Goal: Transaction & Acquisition: Purchase product/service

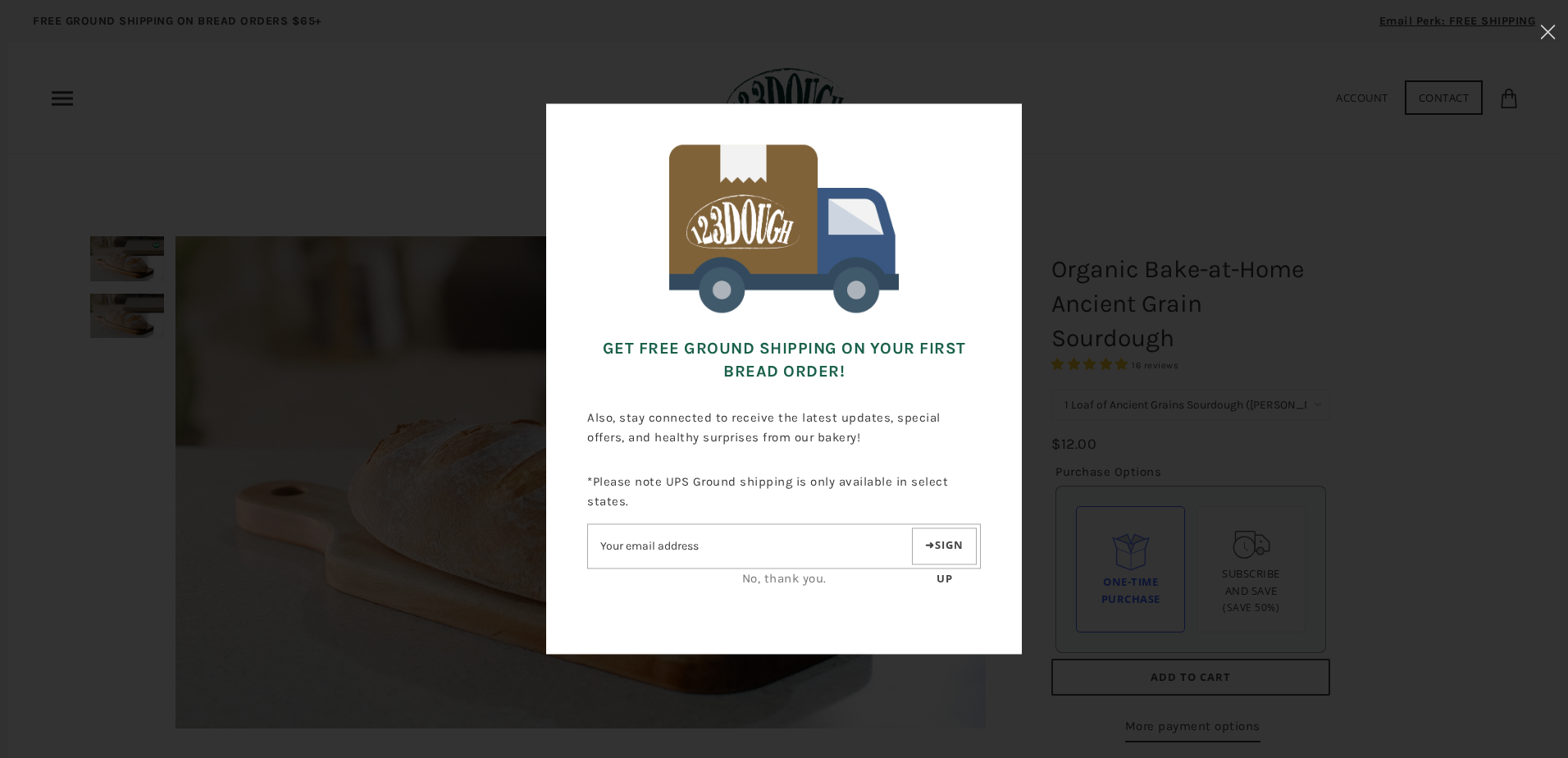
click at [762, 583] on link "No, thank you." at bounding box center [785, 580] width 85 height 15
click at [793, 579] on link "No, thank you." at bounding box center [785, 580] width 85 height 15
click at [788, 573] on link "No, thank you." at bounding box center [785, 580] width 85 height 15
click at [1416, 73] on div at bounding box center [784, 379] width 1568 height 758
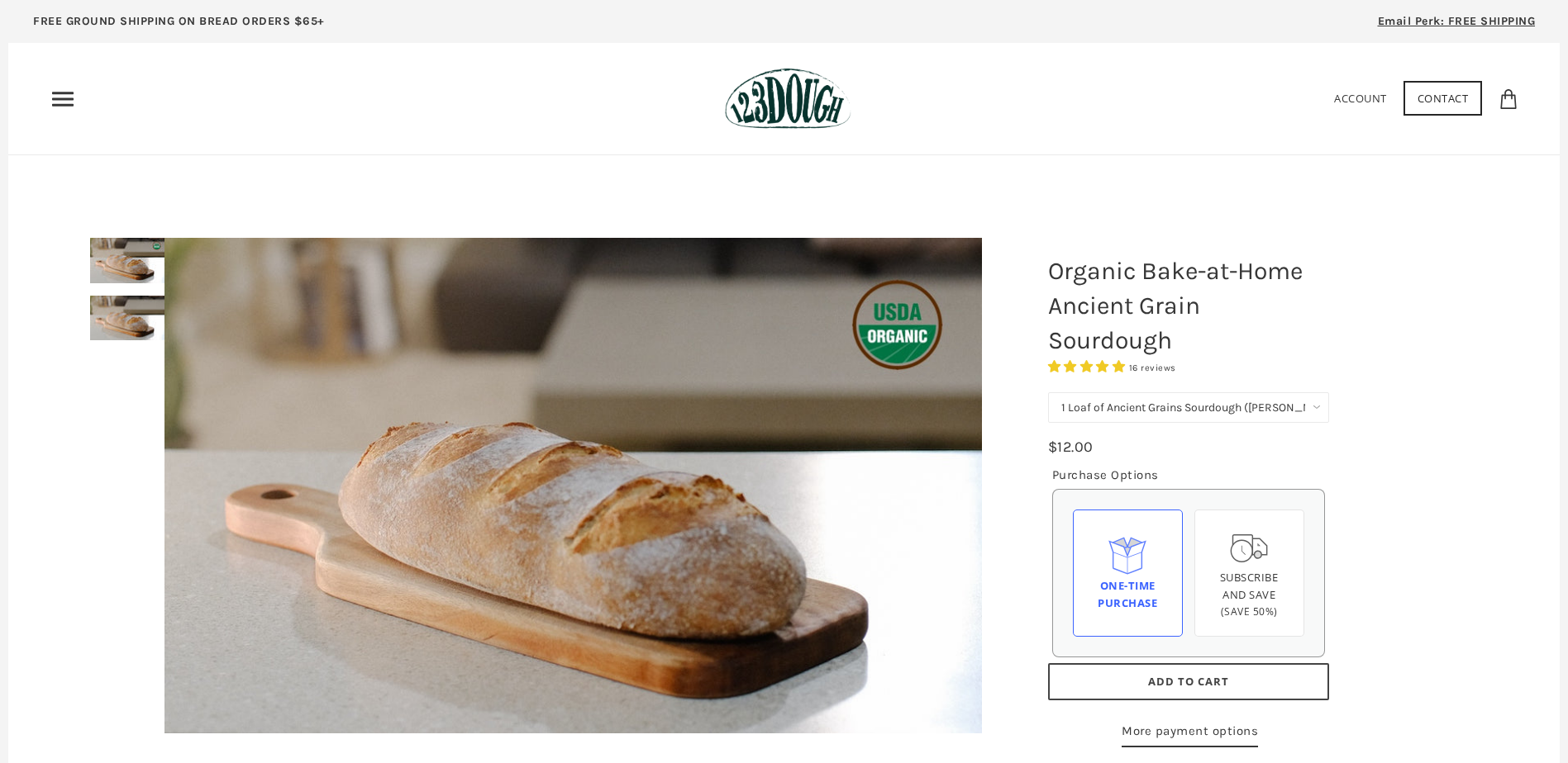
click at [76, 92] on icon "Primary" at bounding box center [63, 100] width 27 height 27
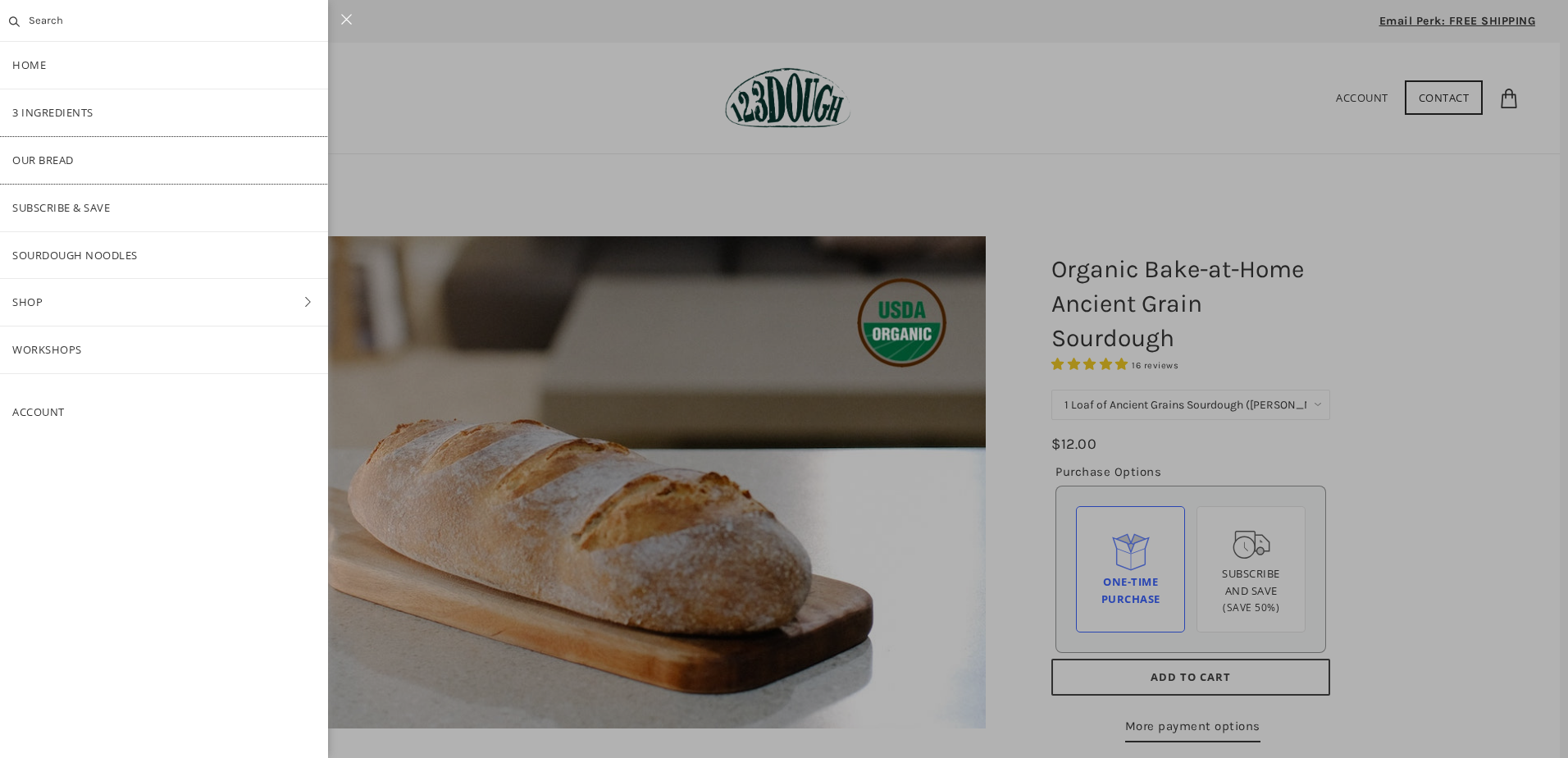
click at [78, 163] on link "Our Bread" at bounding box center [164, 160] width 328 height 47
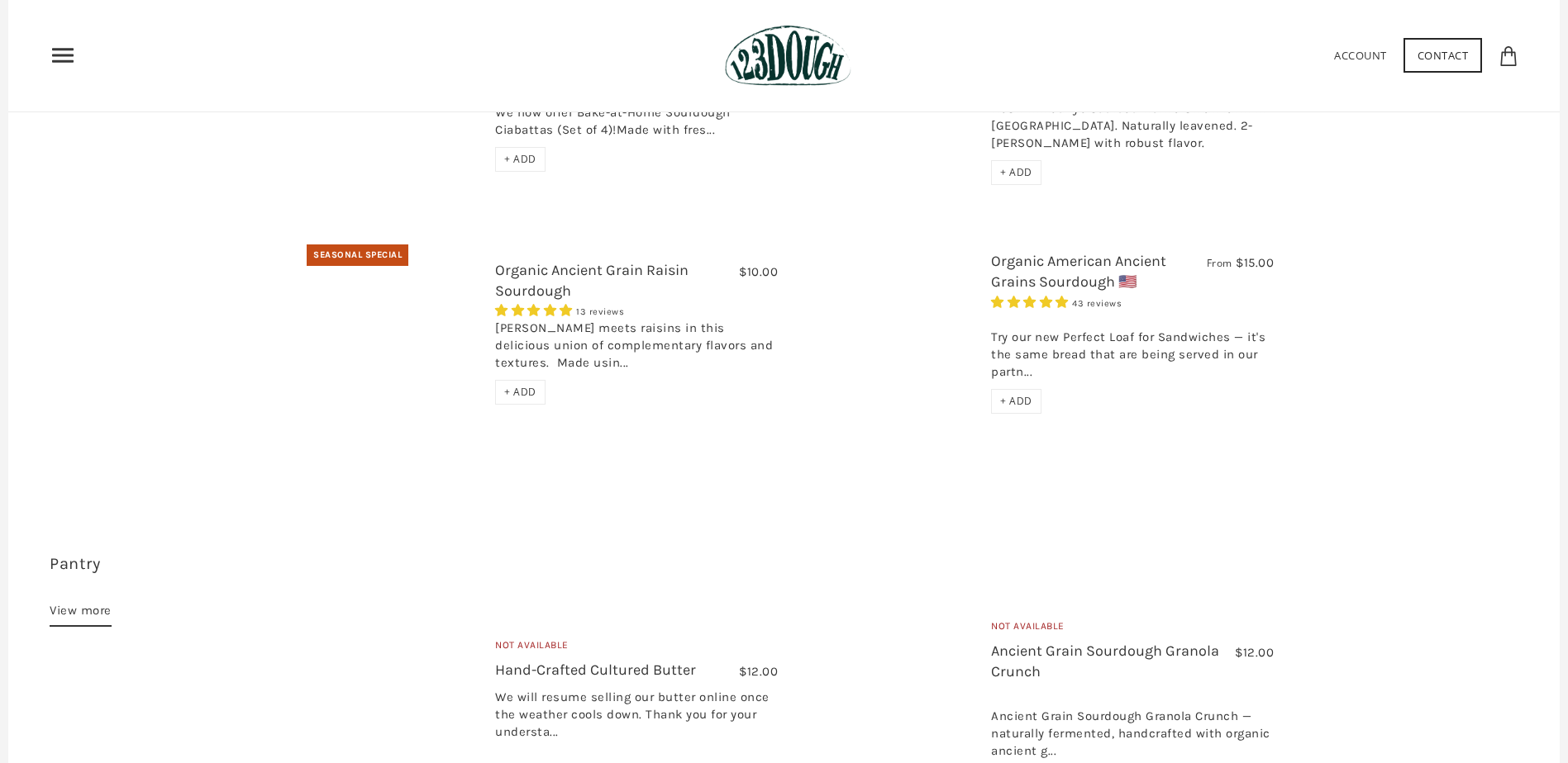
scroll to position [142, 0]
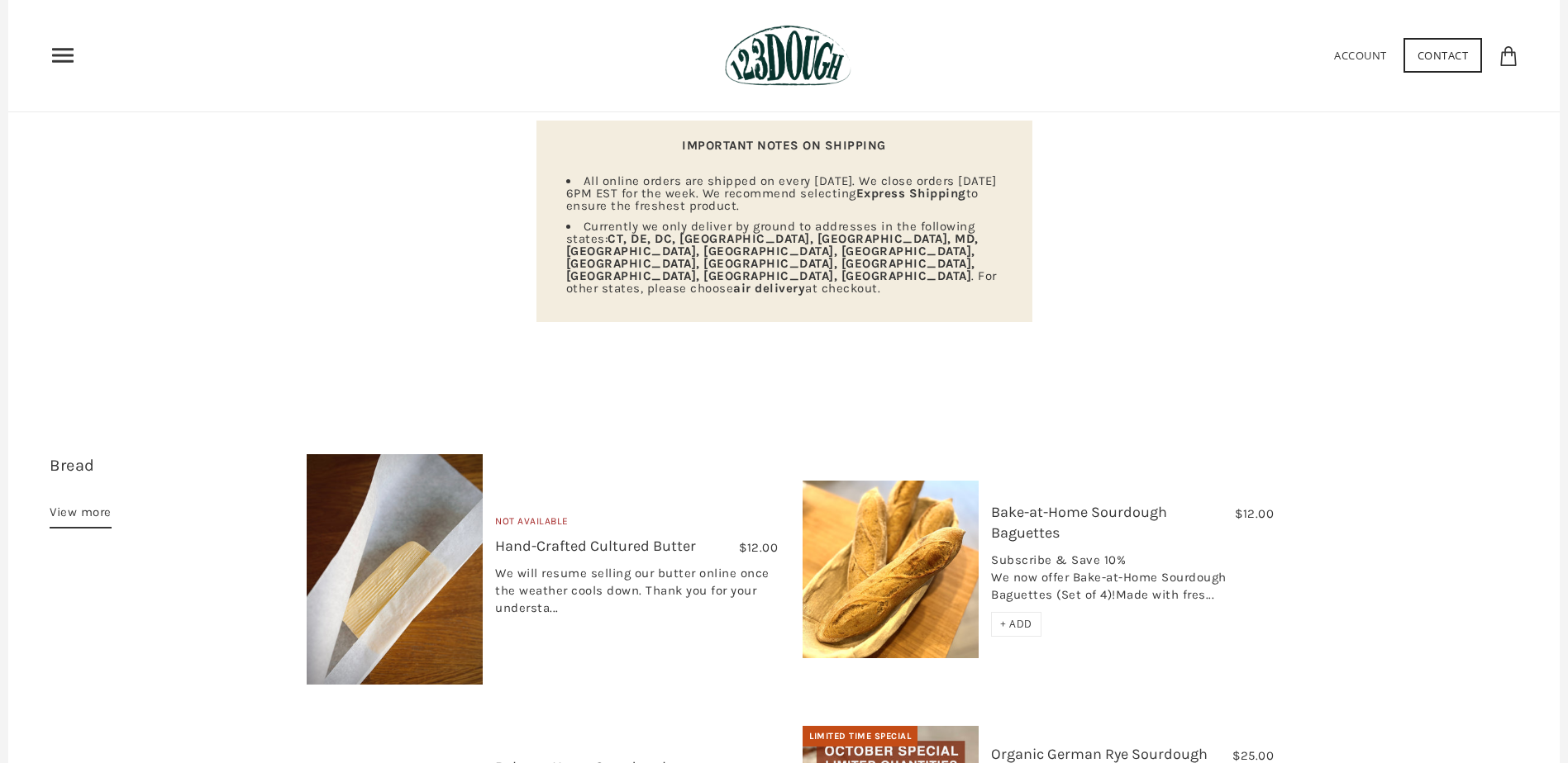
click at [79, 456] on link "Bread 15 items" at bounding box center [72, 465] width 45 height 19
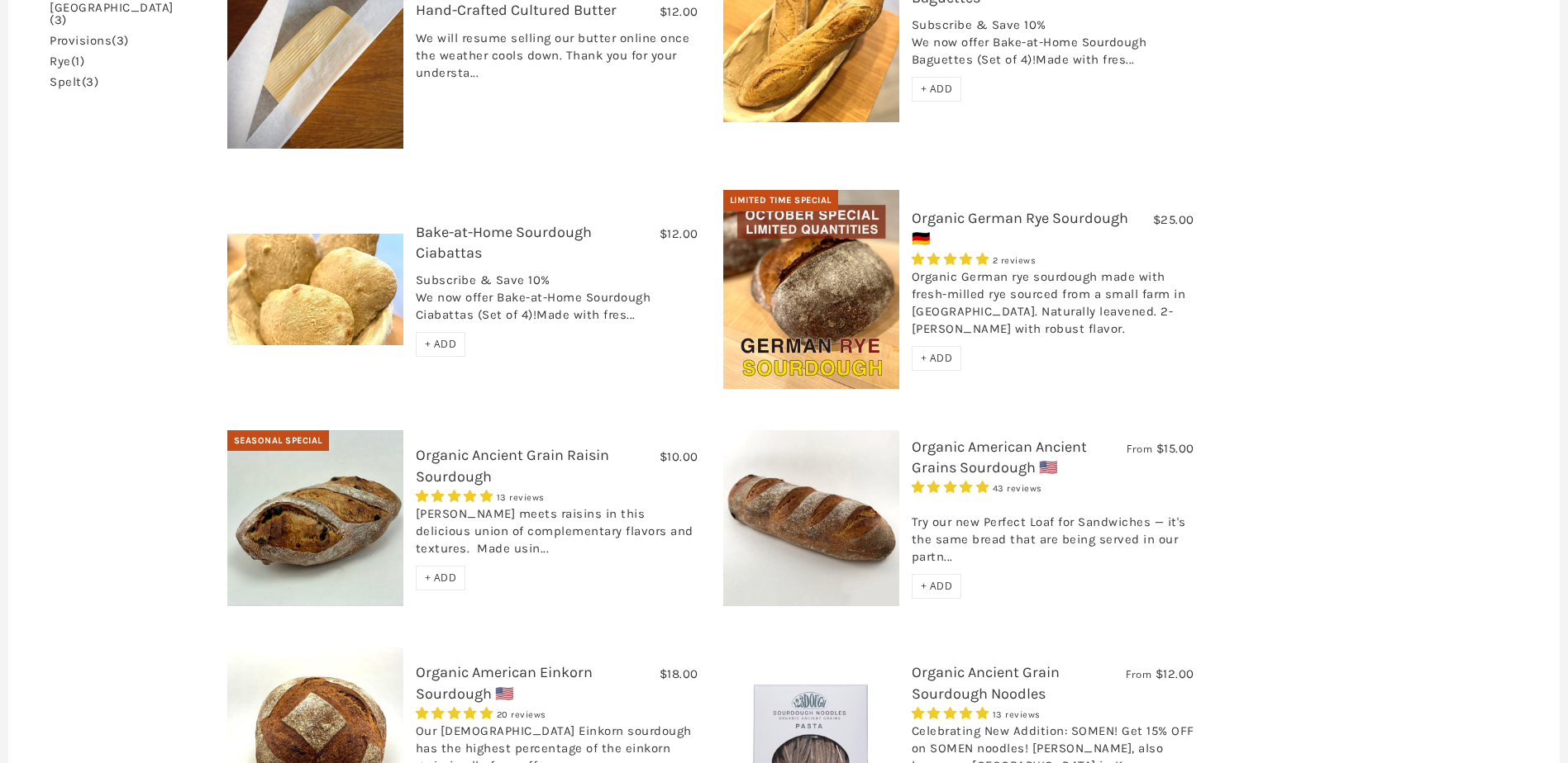
scroll to position [743, 0]
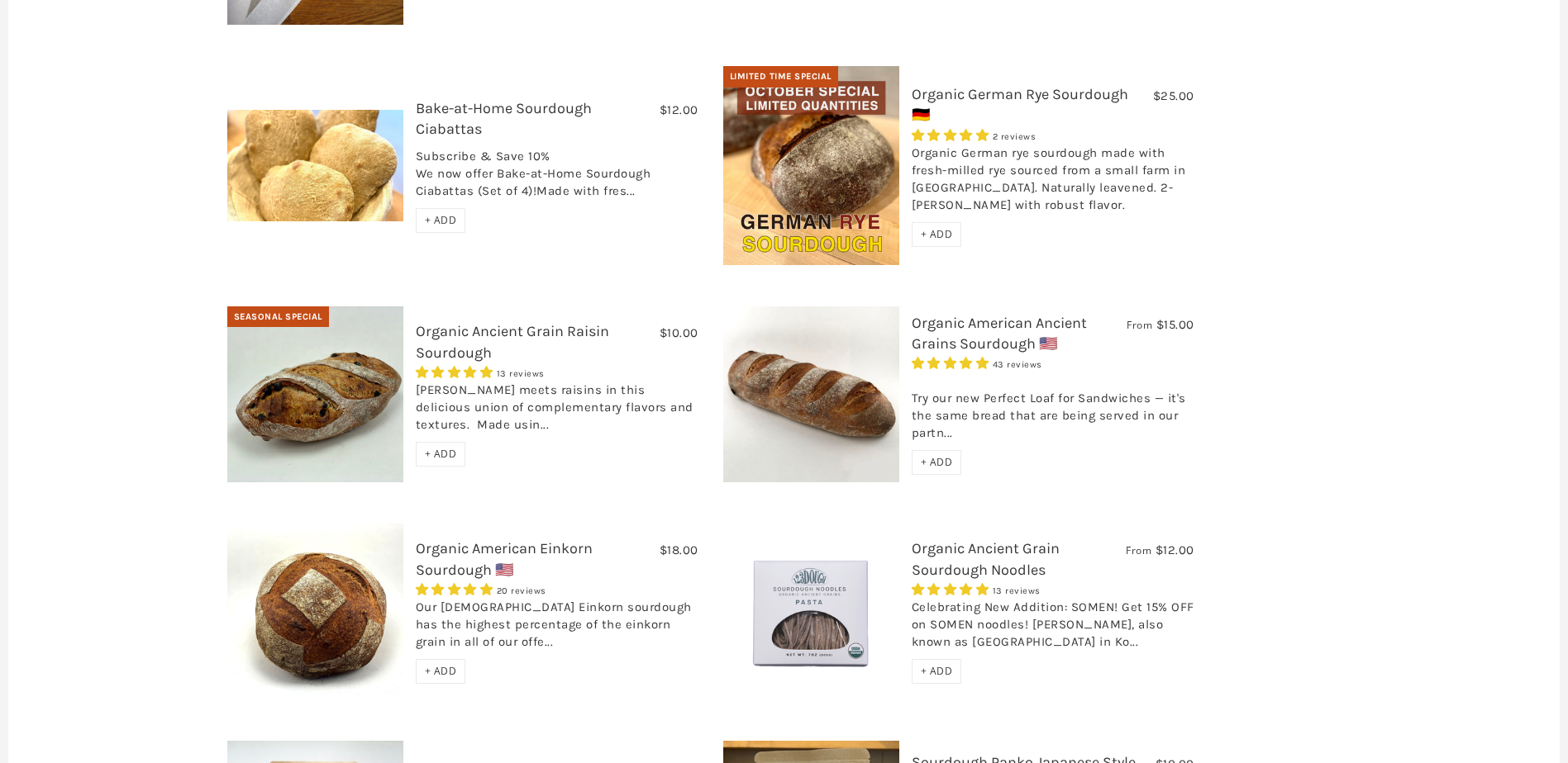
click at [541, 540] on link "Organic American Einkorn Sourdough 🇺🇸" at bounding box center [503, 559] width 177 height 39
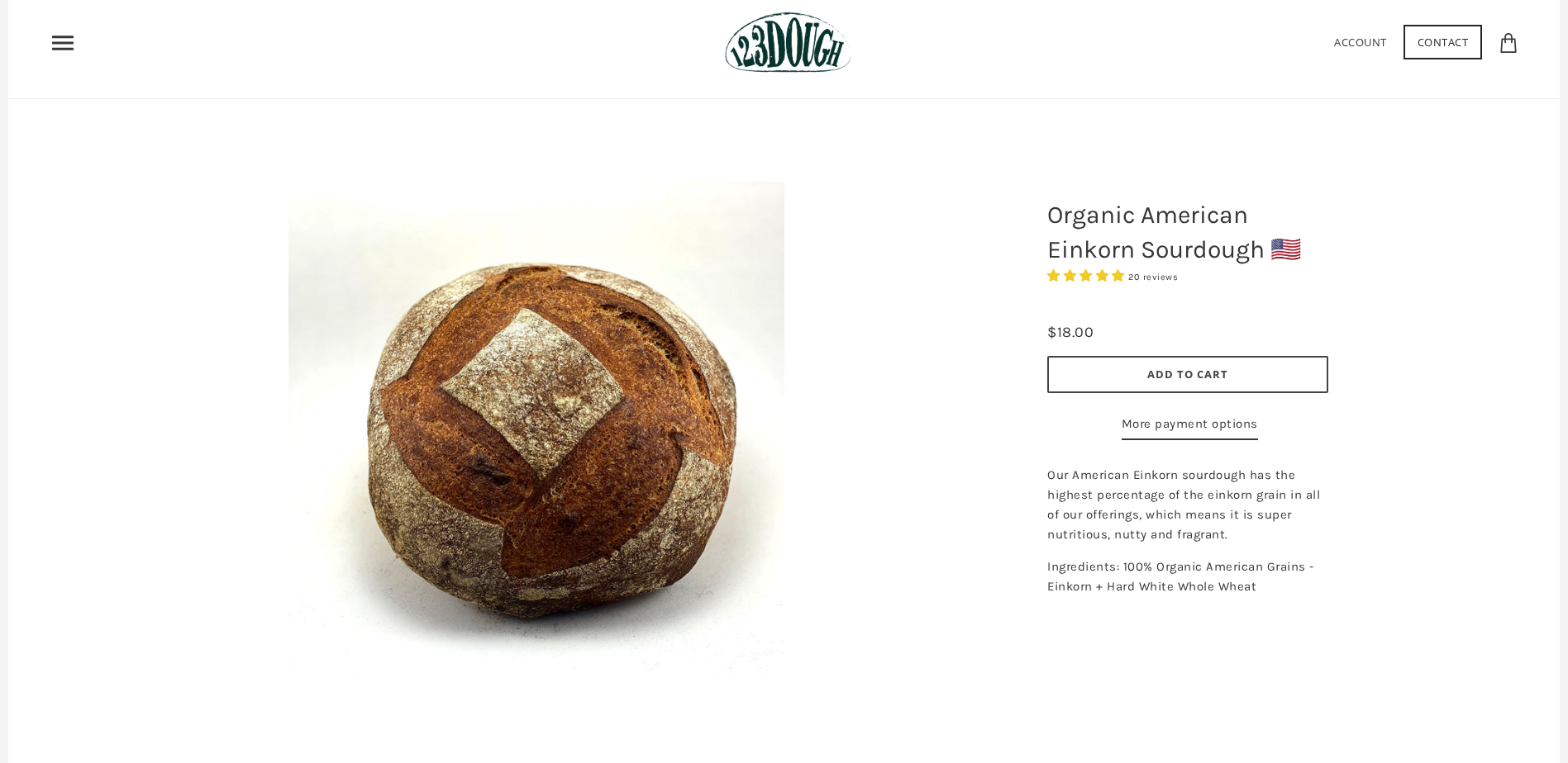
scroll to position [83, 0]
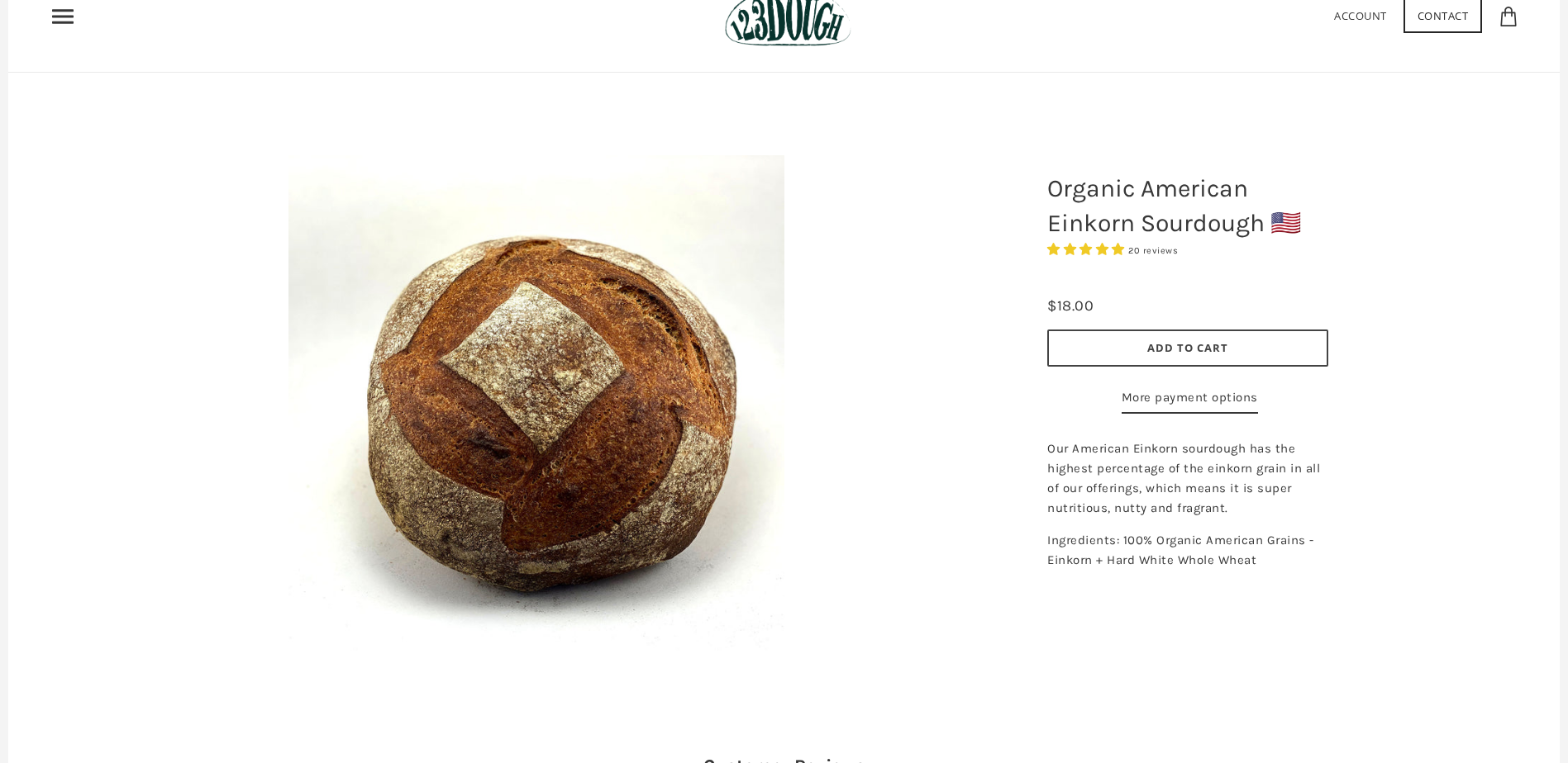
click at [1090, 244] on span "4.95 stars" at bounding box center [1087, 249] width 17 height 12
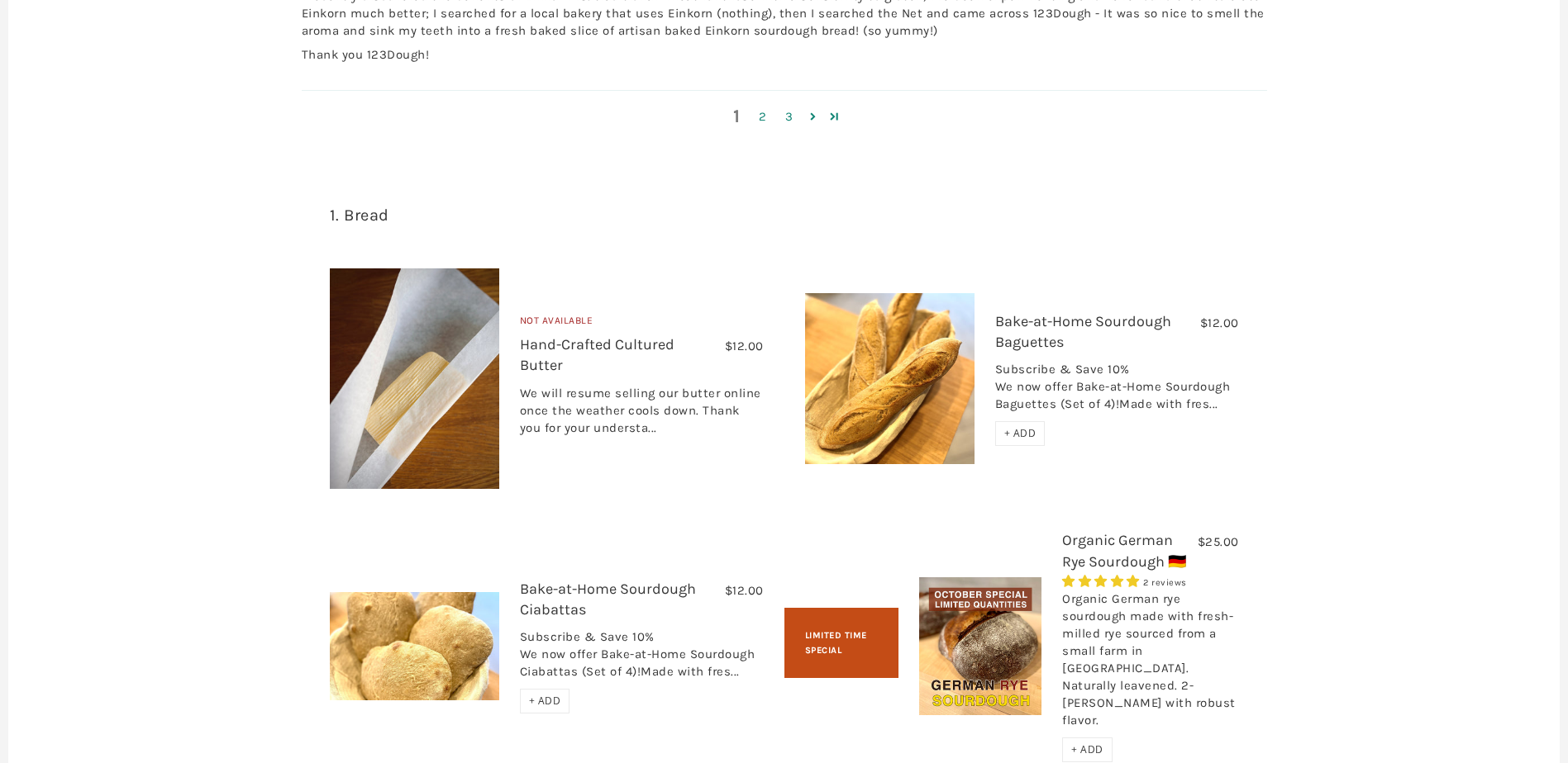
scroll to position [1983, 0]
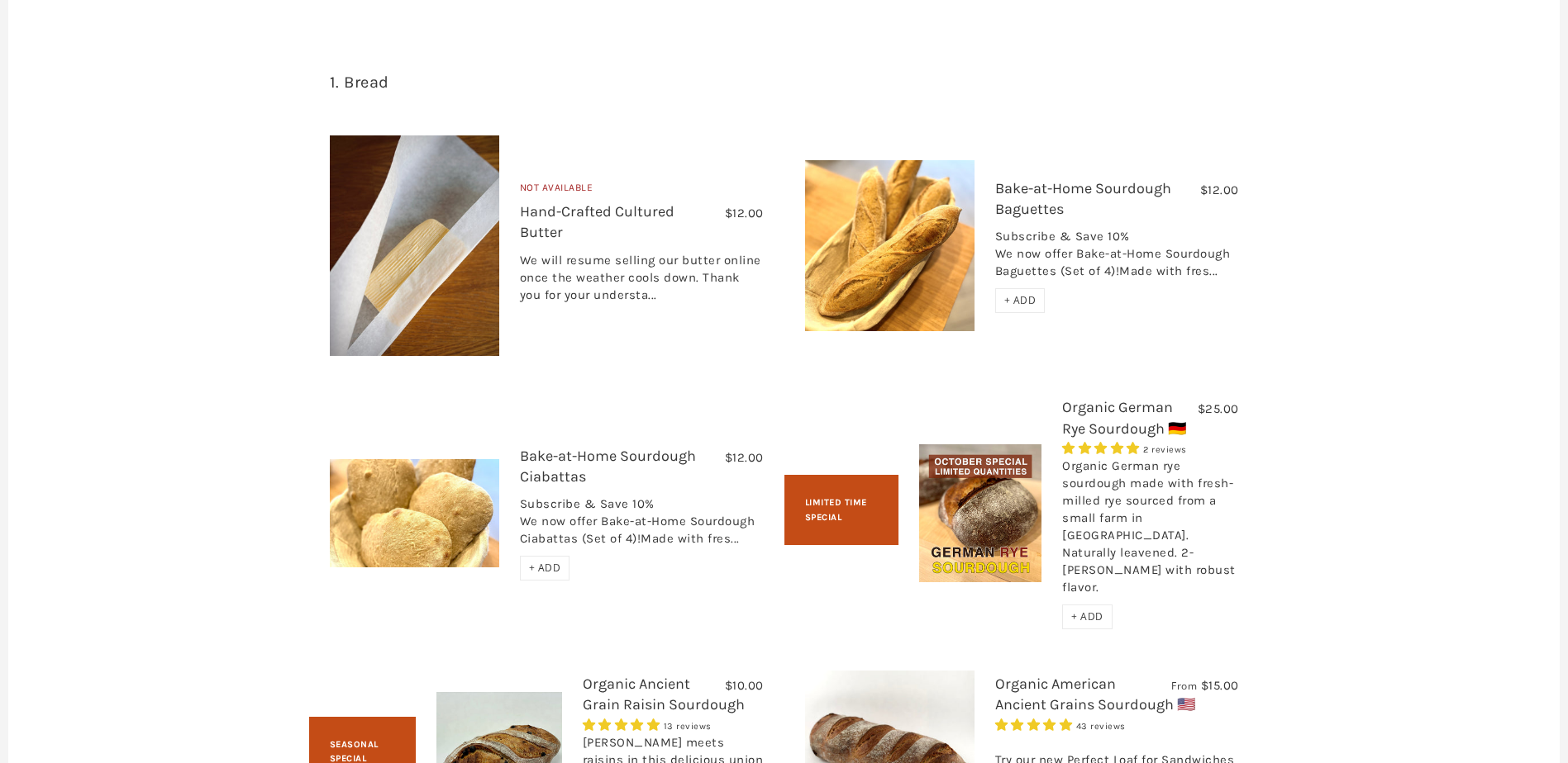
click at [1113, 192] on link "Bake-at-Home Sourdough Baguettes" at bounding box center [1083, 199] width 176 height 39
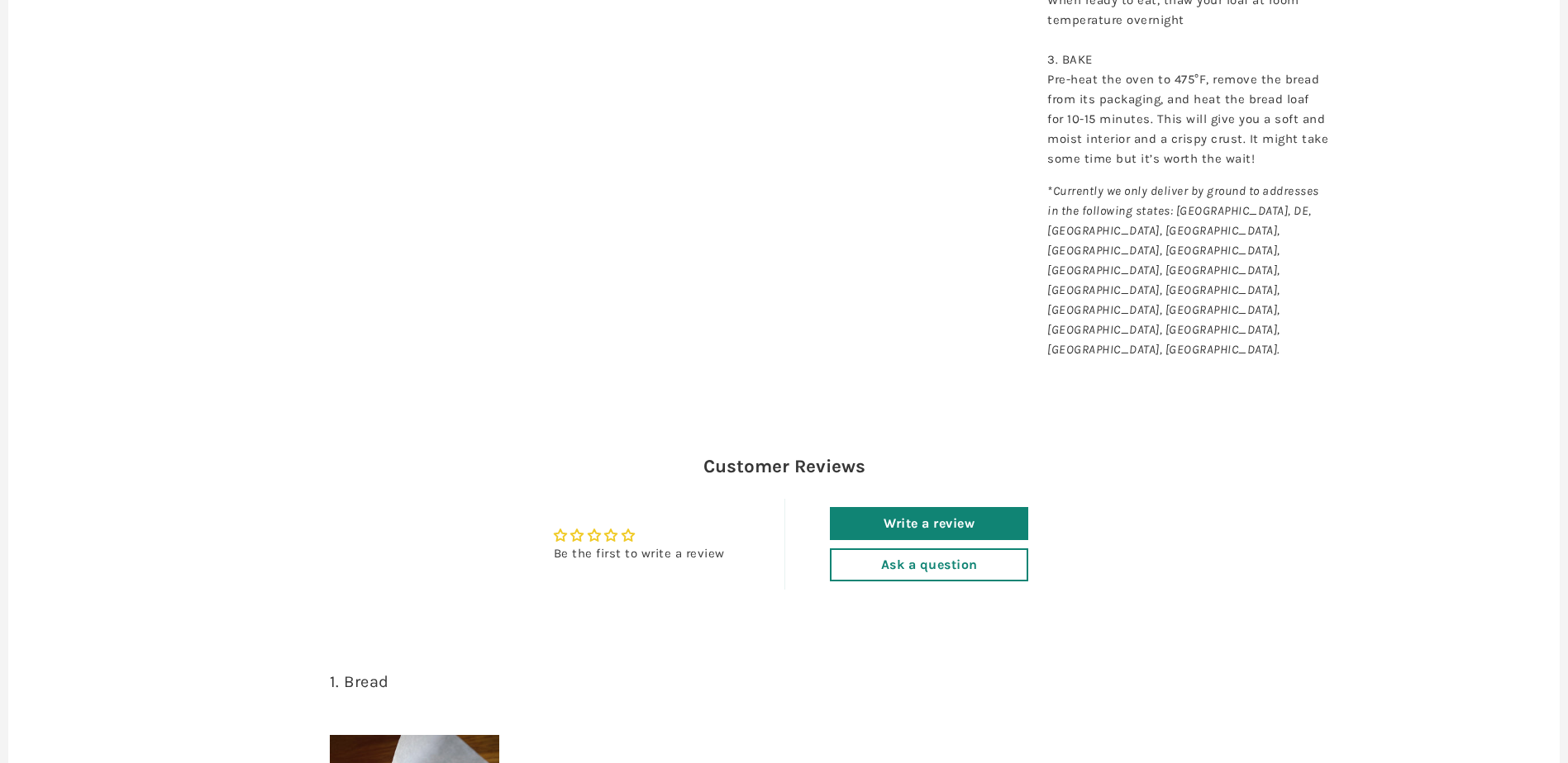
scroll to position [1322, 0]
